Goal: Book appointment/travel/reservation

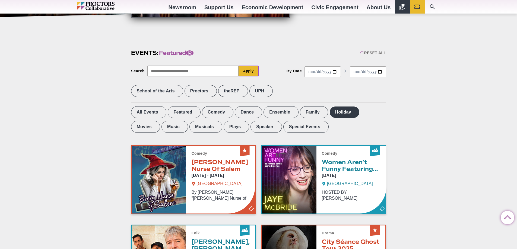
scroll to position [109, 0]
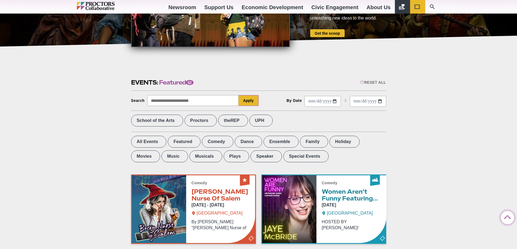
click at [333, 100] on input "Start Date" at bounding box center [322, 101] width 36 height 11
type input "**********"
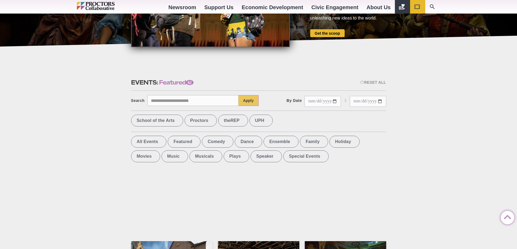
click at [379, 103] on input "End Date" at bounding box center [368, 101] width 36 height 11
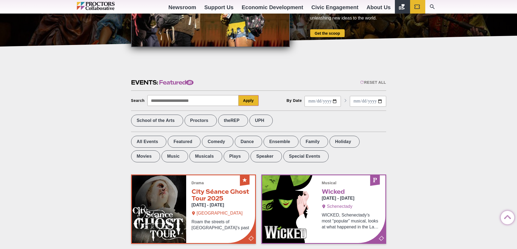
click at [379, 101] on input "**********" at bounding box center [368, 101] width 36 height 11
type input "**********"
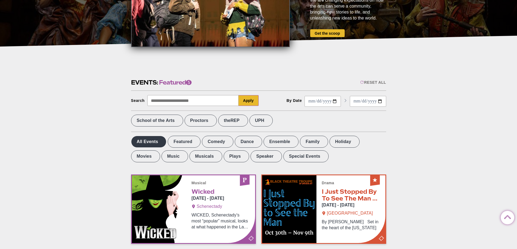
click at [155, 143] on label "All Events" at bounding box center [149, 142] width 36 height 12
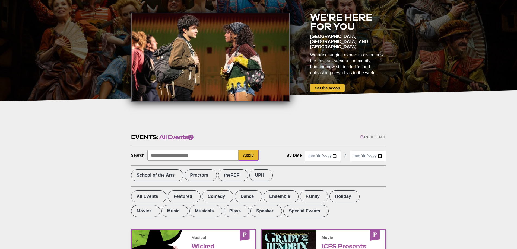
scroll to position [54, 0]
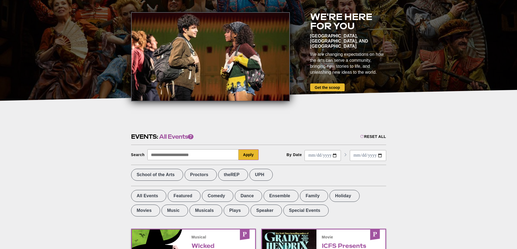
click at [370, 137] on div "Reset All" at bounding box center [373, 137] width 26 height 4
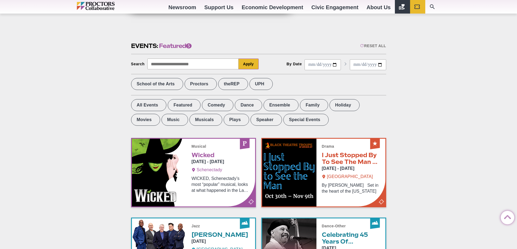
scroll to position [109, 0]
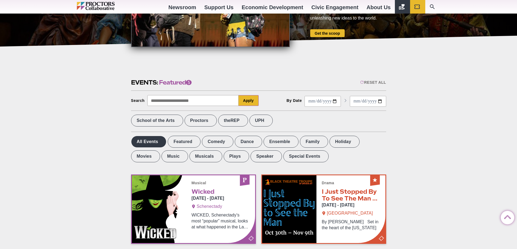
click at [149, 141] on label "All Events" at bounding box center [149, 142] width 36 height 12
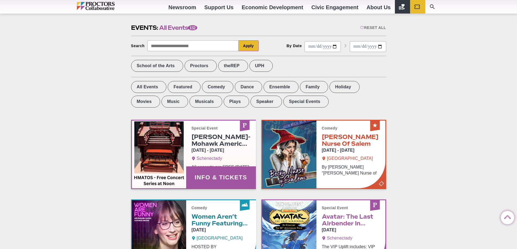
scroll to position [163, 0]
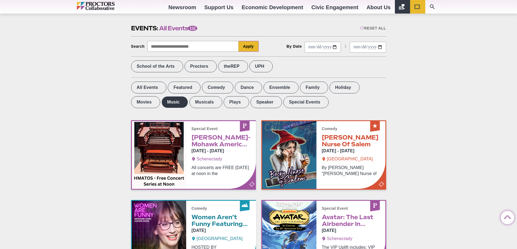
click at [161, 104] on label "Music" at bounding box center [174, 102] width 27 height 12
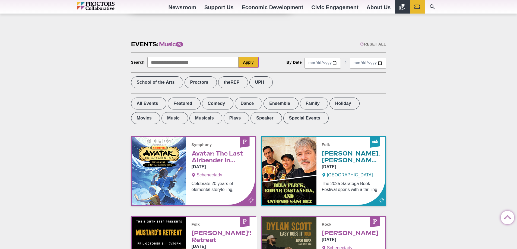
scroll to position [136, 0]
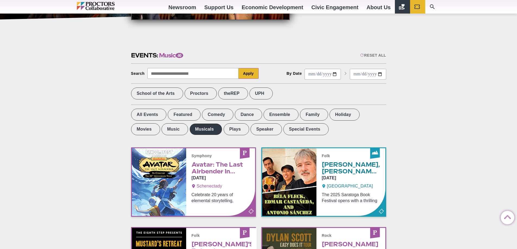
click at [189, 127] on label "Musicals" at bounding box center [205, 129] width 33 height 12
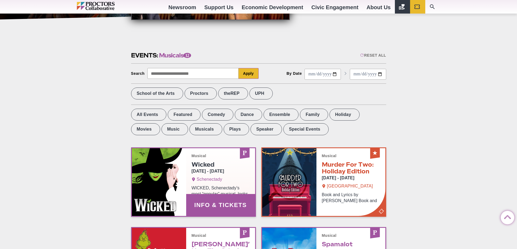
click at [208, 158] on link "Info & Tickets" at bounding box center [193, 182] width 123 height 68
